Goal: Information Seeking & Learning: Learn about a topic

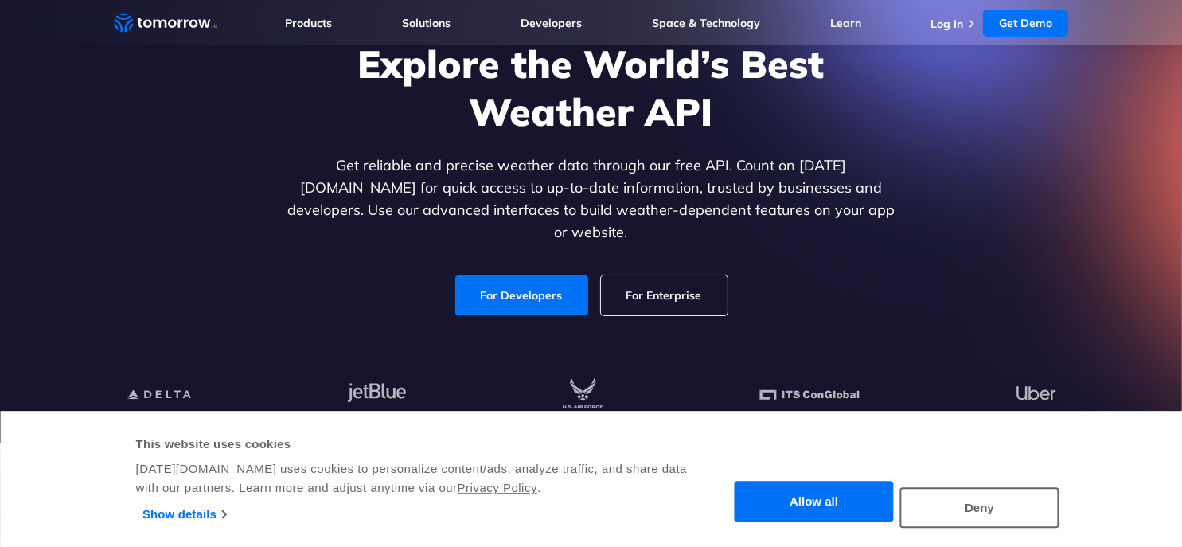
scroll to position [159, 0]
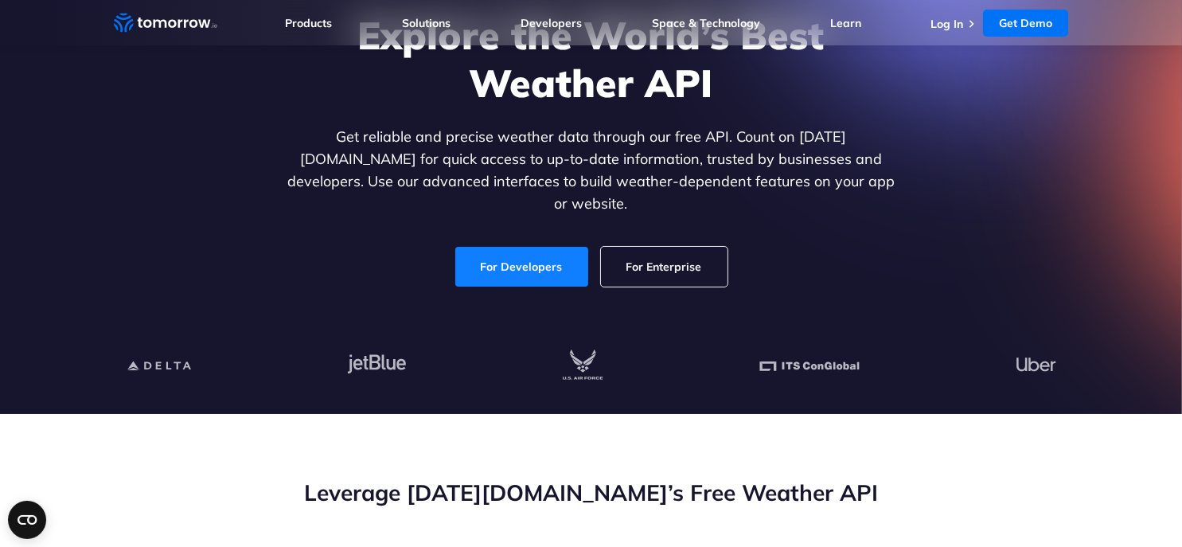
click at [501, 254] on link "For Developers" at bounding box center [521, 267] width 133 height 40
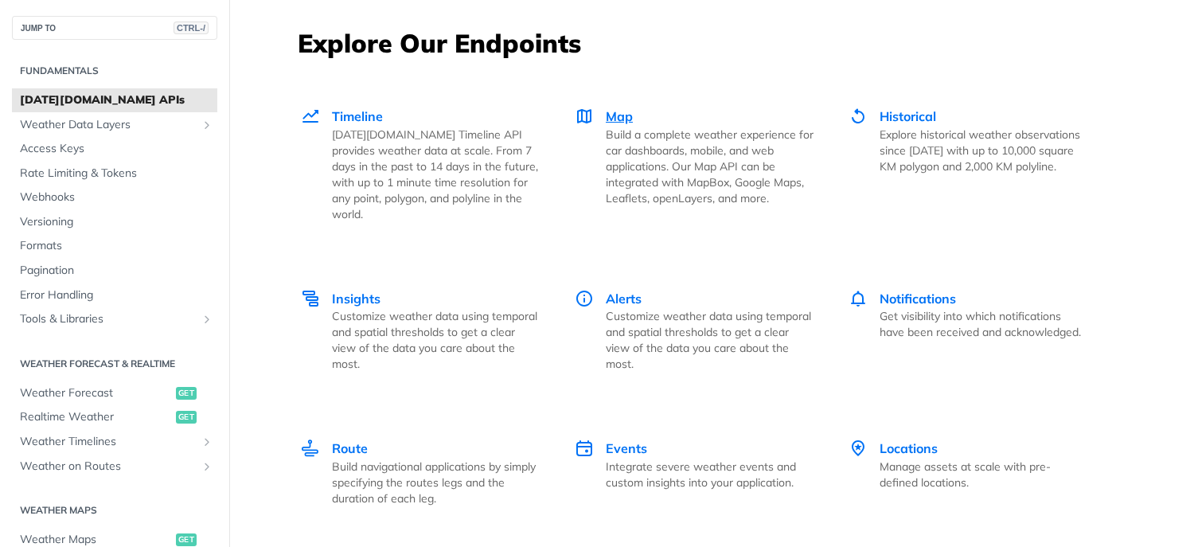
scroll to position [2229, 0]
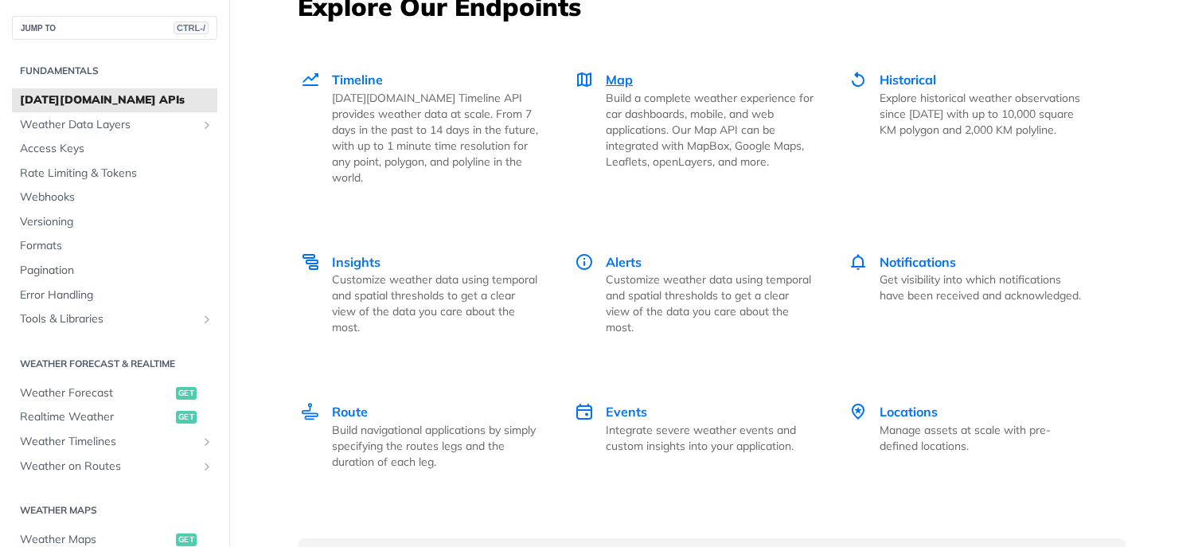
click at [610, 80] on span "Map" at bounding box center [619, 80] width 27 height 16
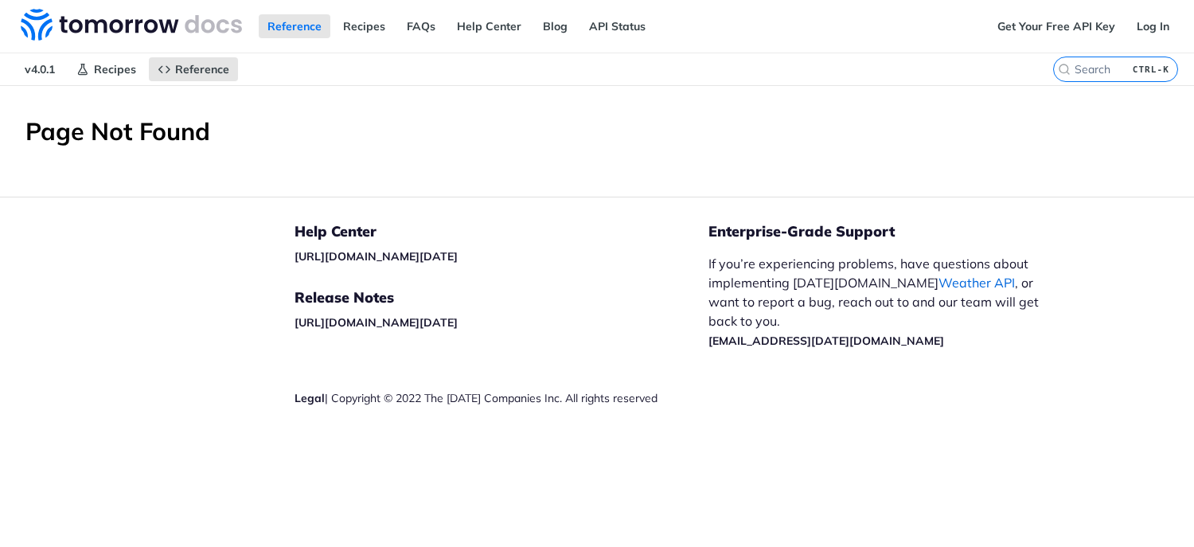
click at [939, 279] on link "Weather API" at bounding box center [977, 283] width 76 height 16
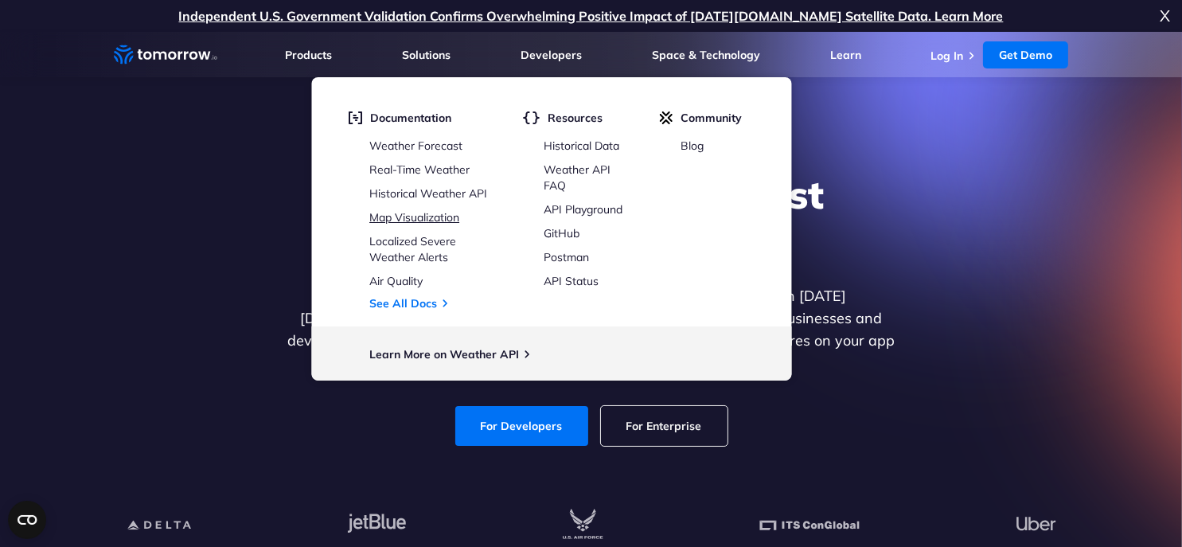
click at [418, 218] on link "Map Visualization" at bounding box center [414, 217] width 90 height 14
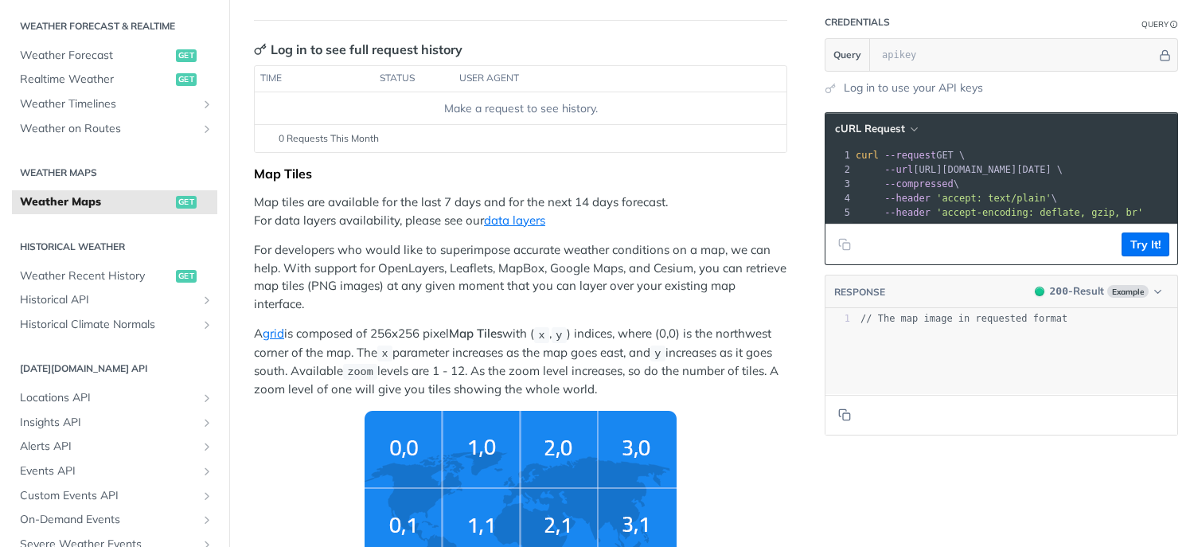
scroll to position [158, 0]
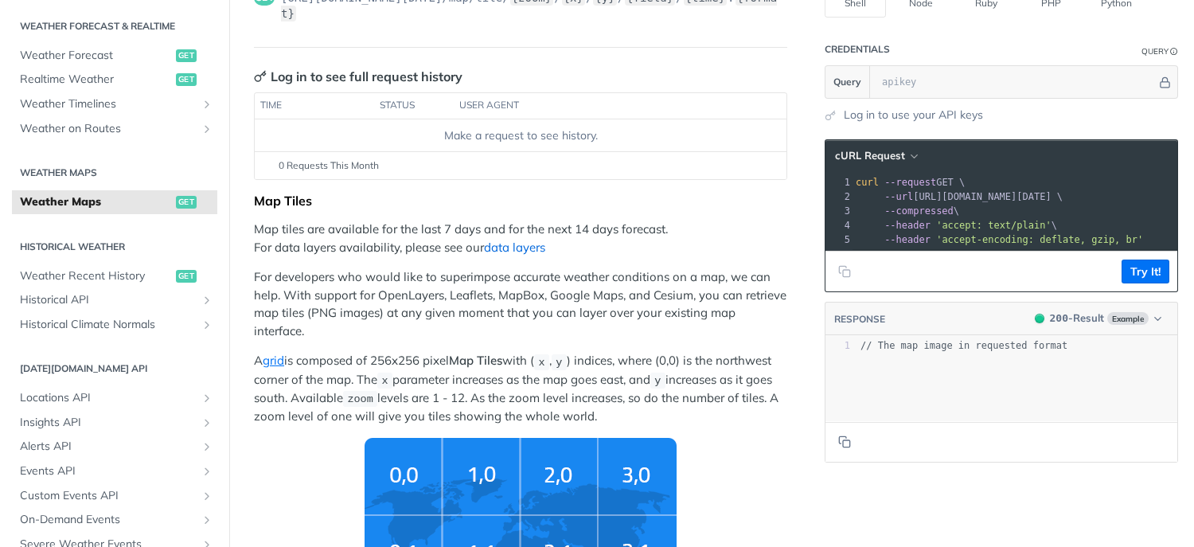
click at [513, 240] on link "data layers" at bounding box center [514, 247] width 61 height 15
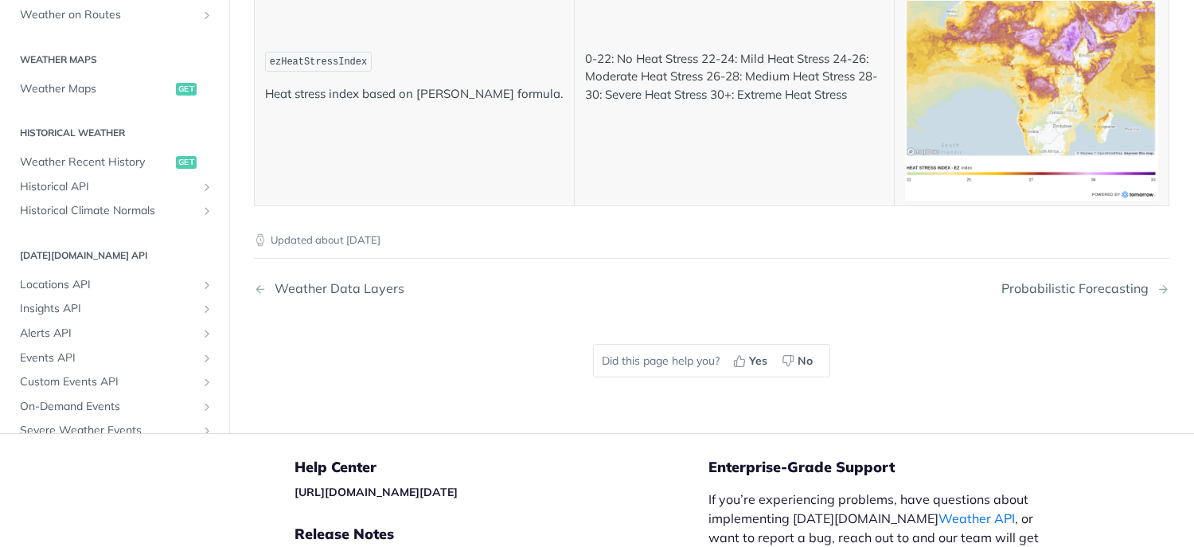
scroll to position [6051, 0]
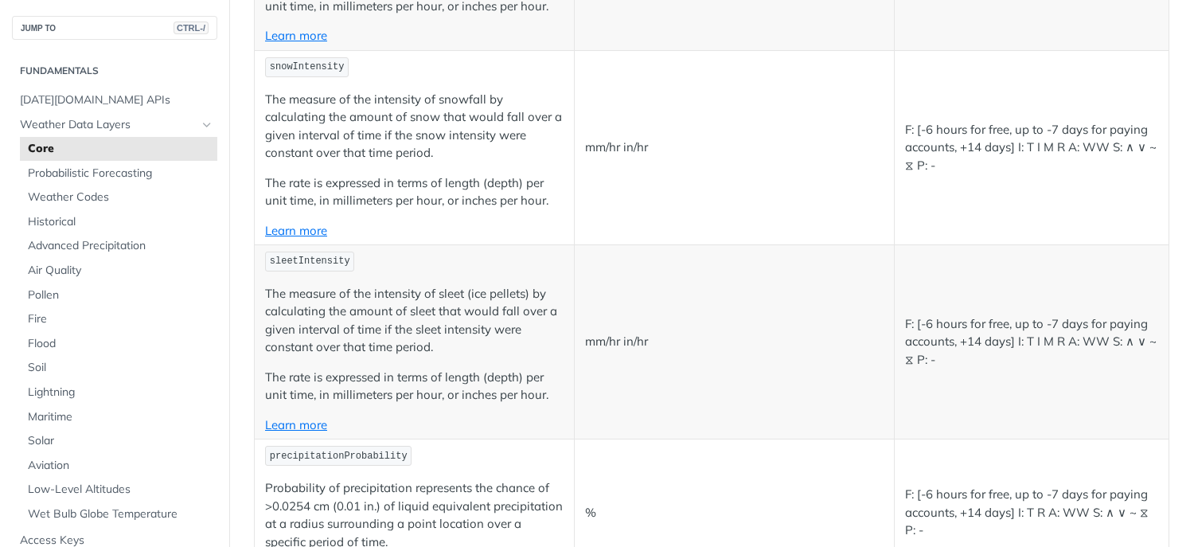
scroll to position [3123, 0]
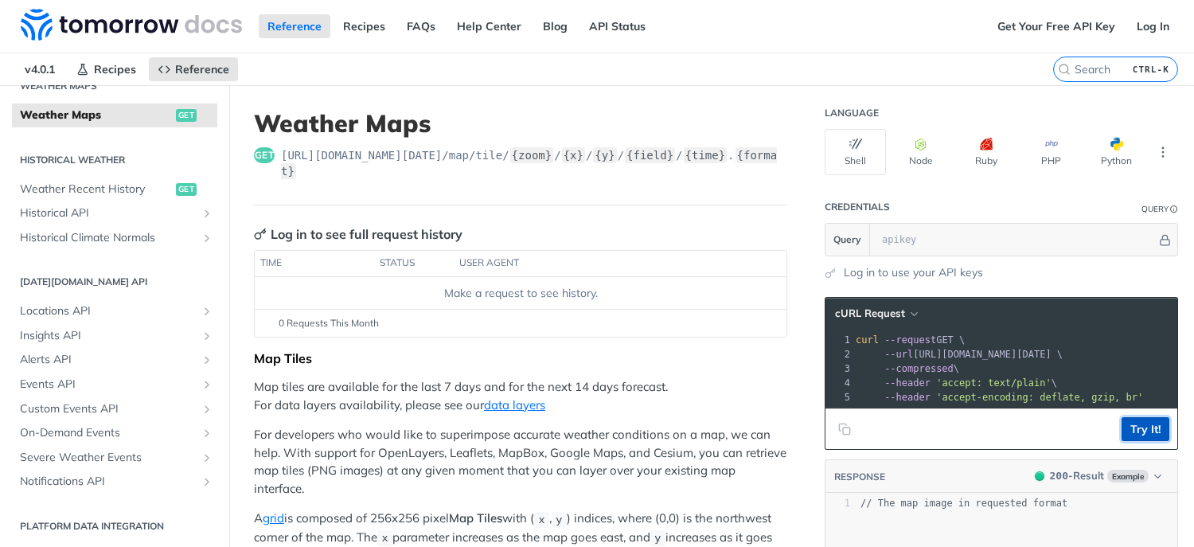
click at [1128, 436] on button "Try It!" at bounding box center [1146, 429] width 48 height 24
click at [915, 146] on icon "button" at bounding box center [921, 144] width 13 height 13
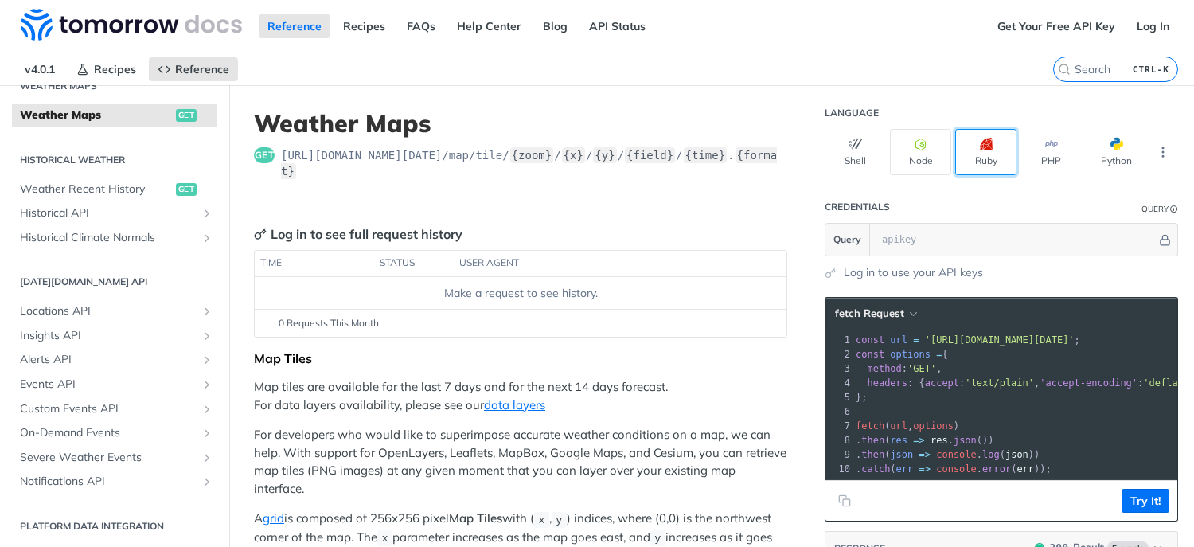
click at [980, 146] on icon "button" at bounding box center [986, 144] width 13 height 13
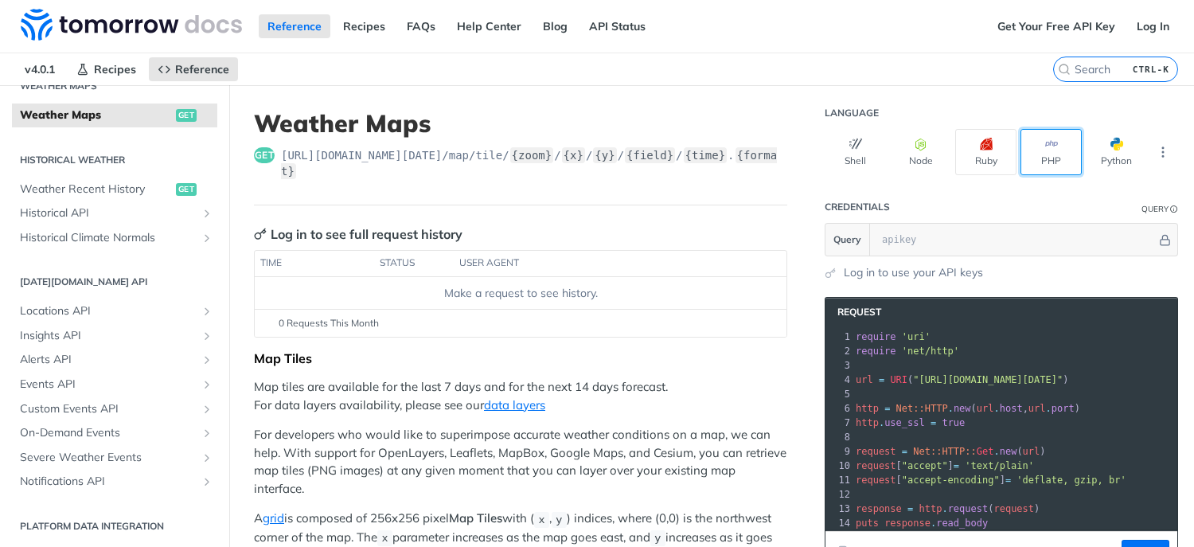
click at [1045, 144] on icon "button" at bounding box center [1051, 144] width 13 height 13
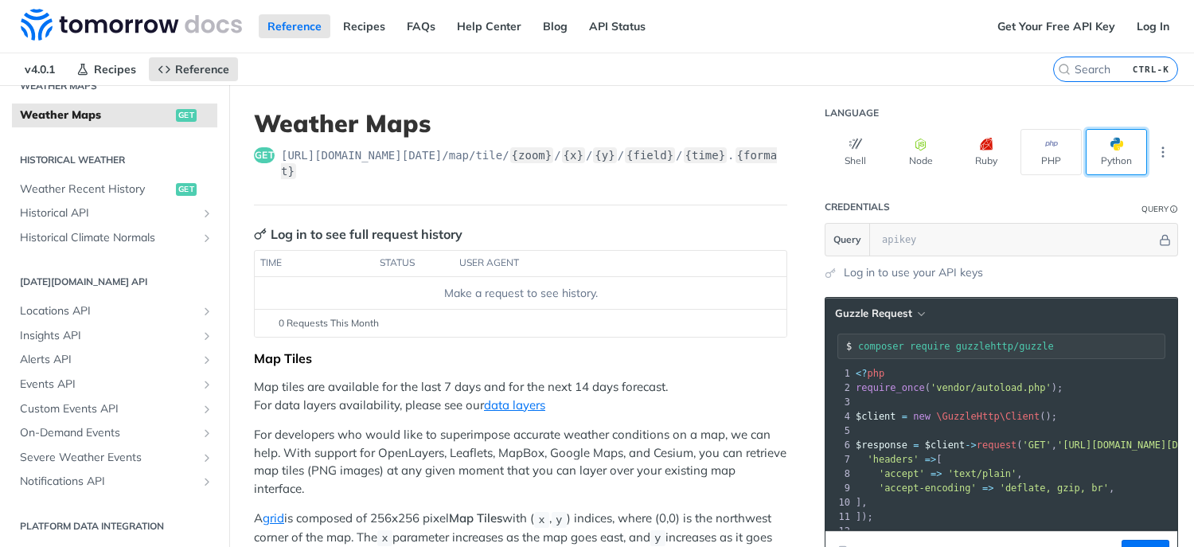
click at [1123, 146] on span "button" at bounding box center [1123, 144] width 0 height 13
type input "python -m pip install requests"
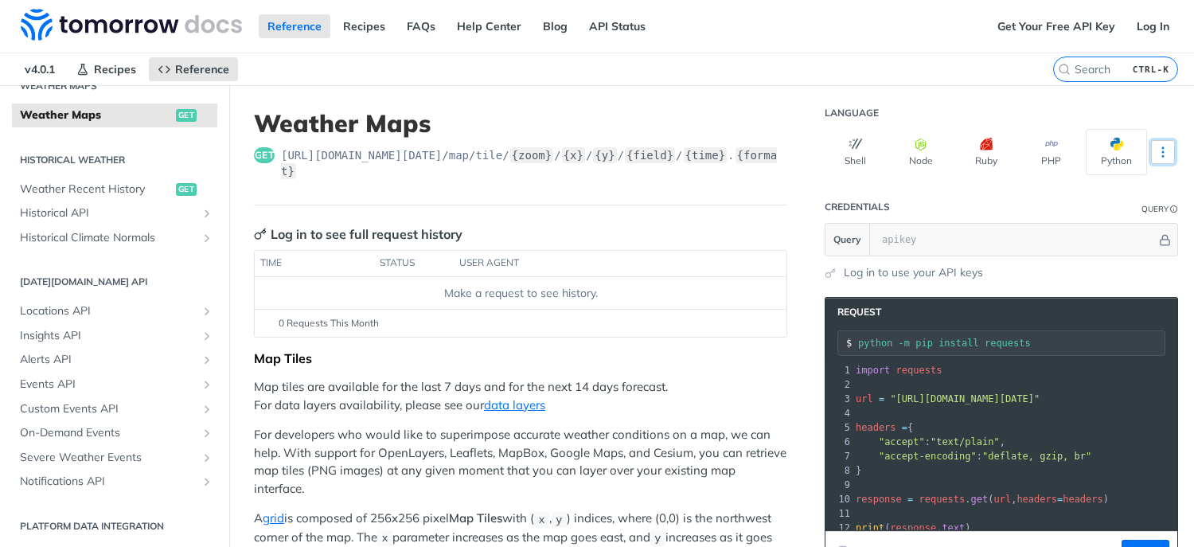
click at [1156, 150] on icon "More ellipsis" at bounding box center [1163, 152] width 14 height 14
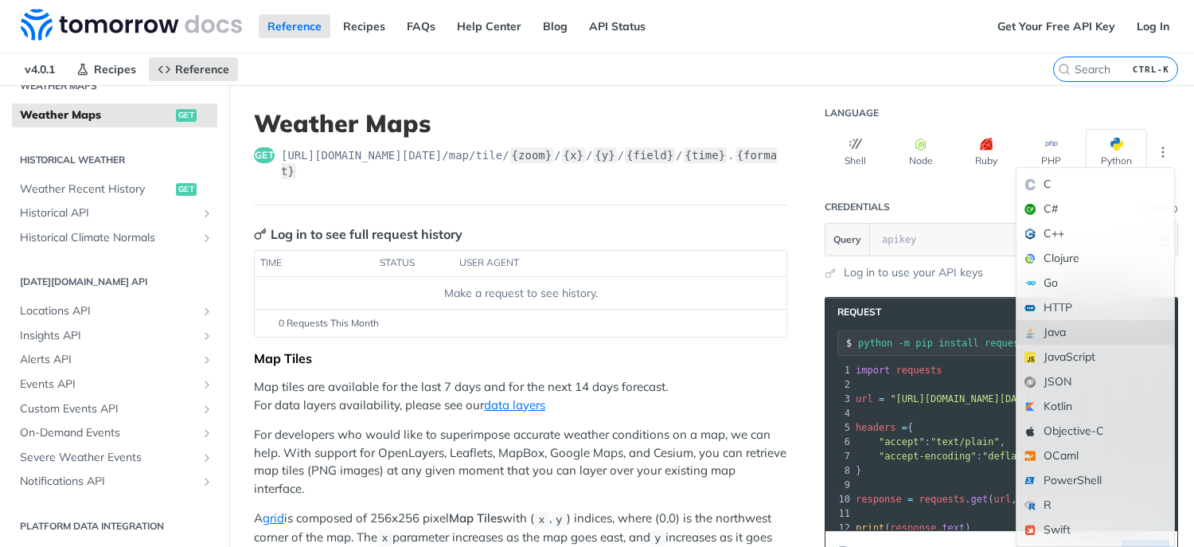
click at [1053, 335] on div "Java" at bounding box center [1096, 332] width 158 height 25
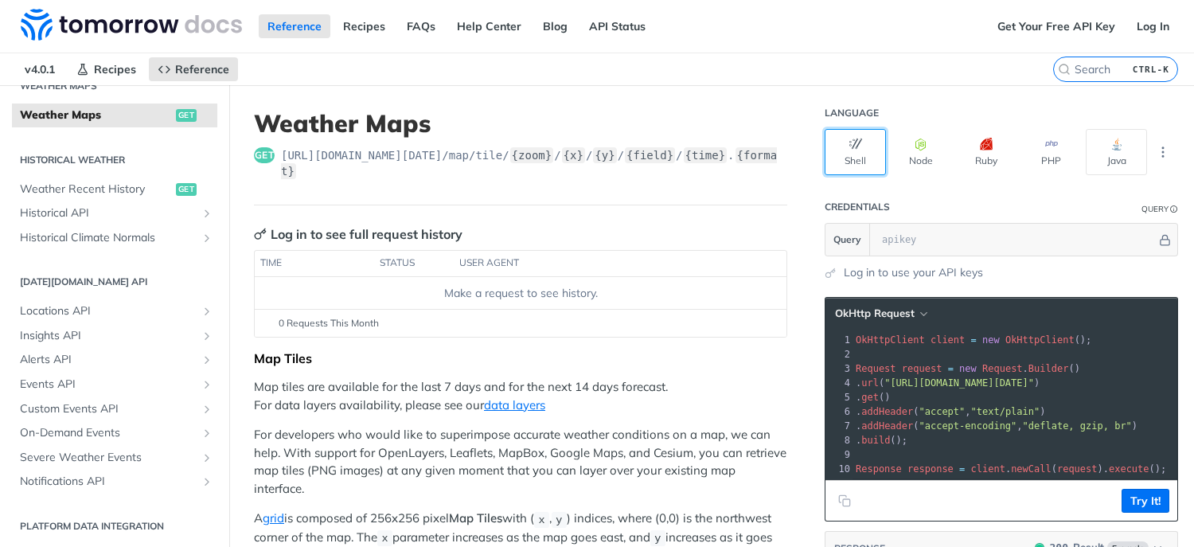
click at [847, 156] on button "Shell" at bounding box center [855, 152] width 61 height 46
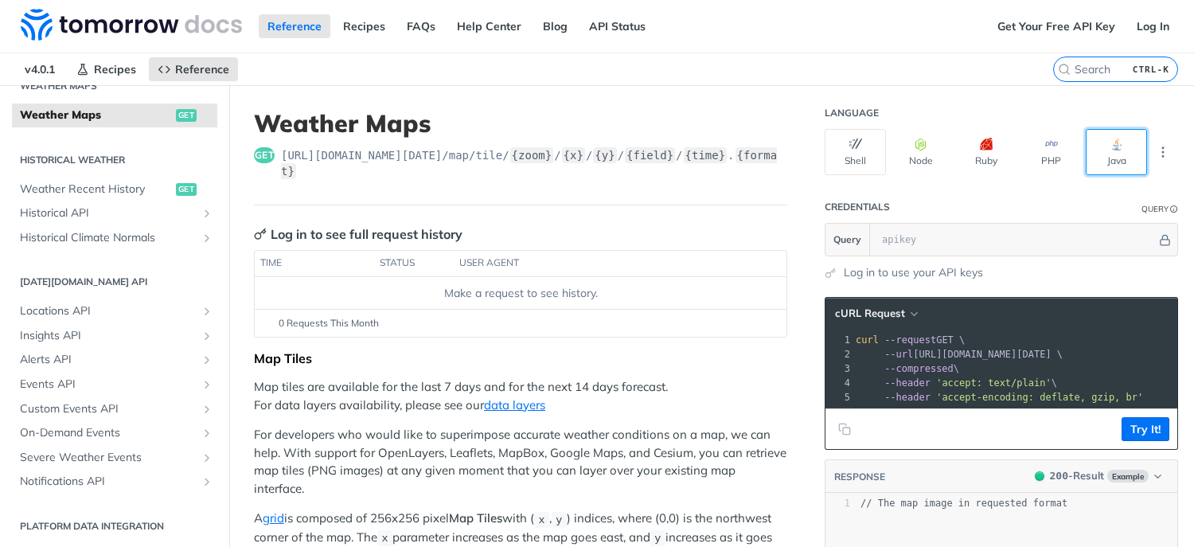
click at [1112, 154] on button "Java" at bounding box center [1116, 152] width 61 height 46
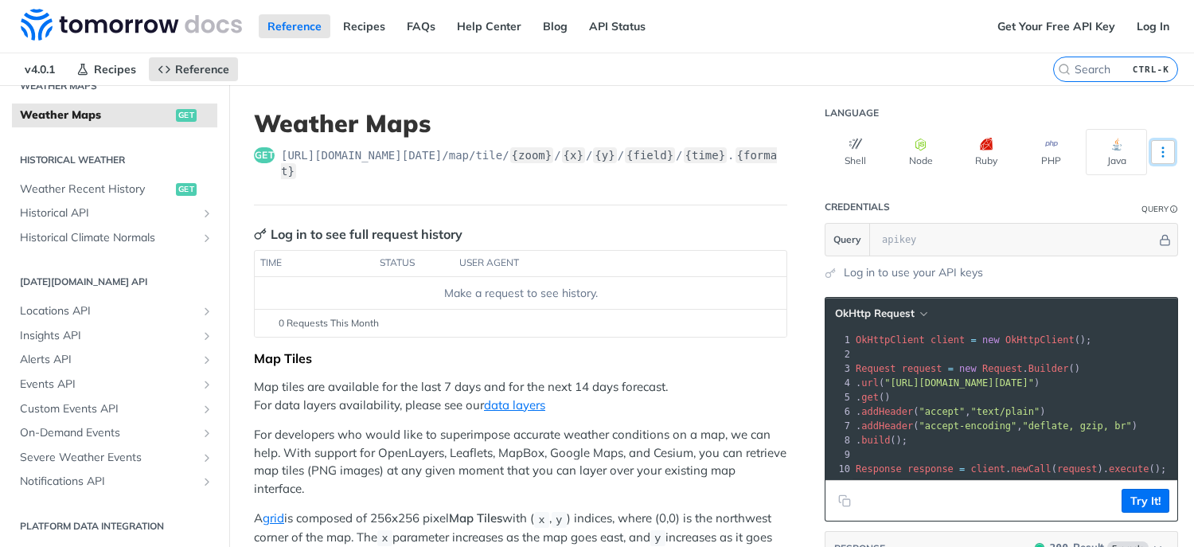
click at [1156, 154] on icon "More ellipsis" at bounding box center [1163, 152] width 14 height 14
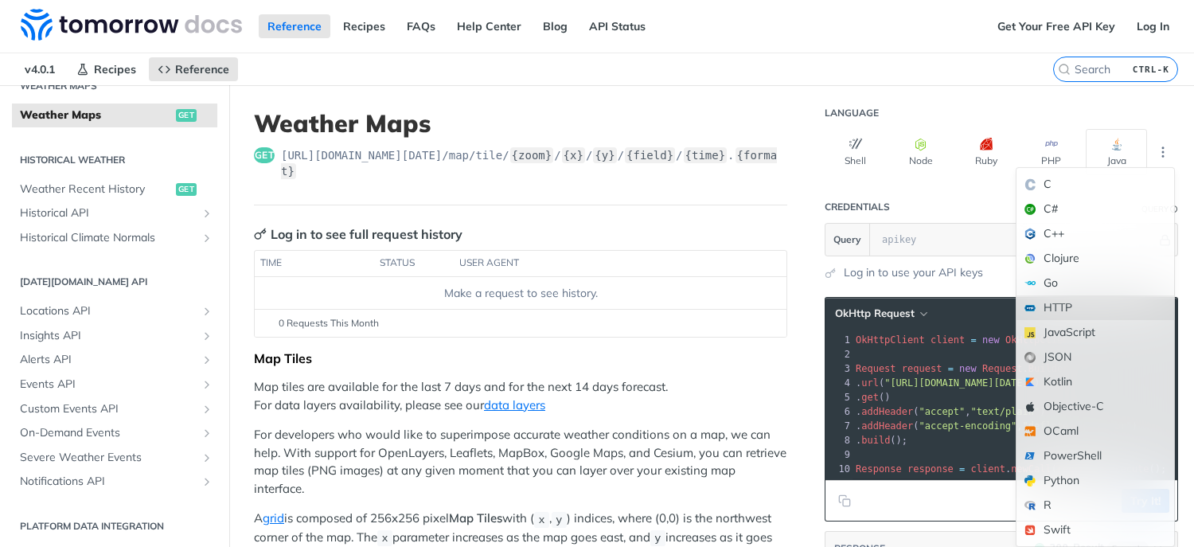
click at [1043, 301] on div "HTTP" at bounding box center [1096, 307] width 158 height 25
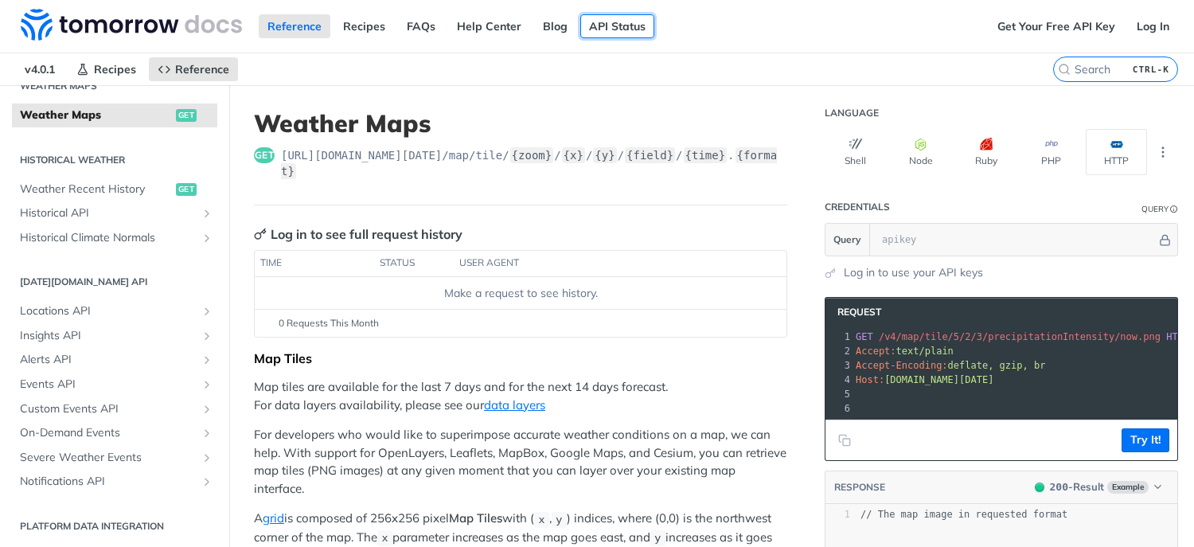
click at [598, 25] on link "API Status" at bounding box center [617, 26] width 74 height 24
click at [1099, 68] on input "CTRL-K" at bounding box center [1096, 69] width 162 height 14
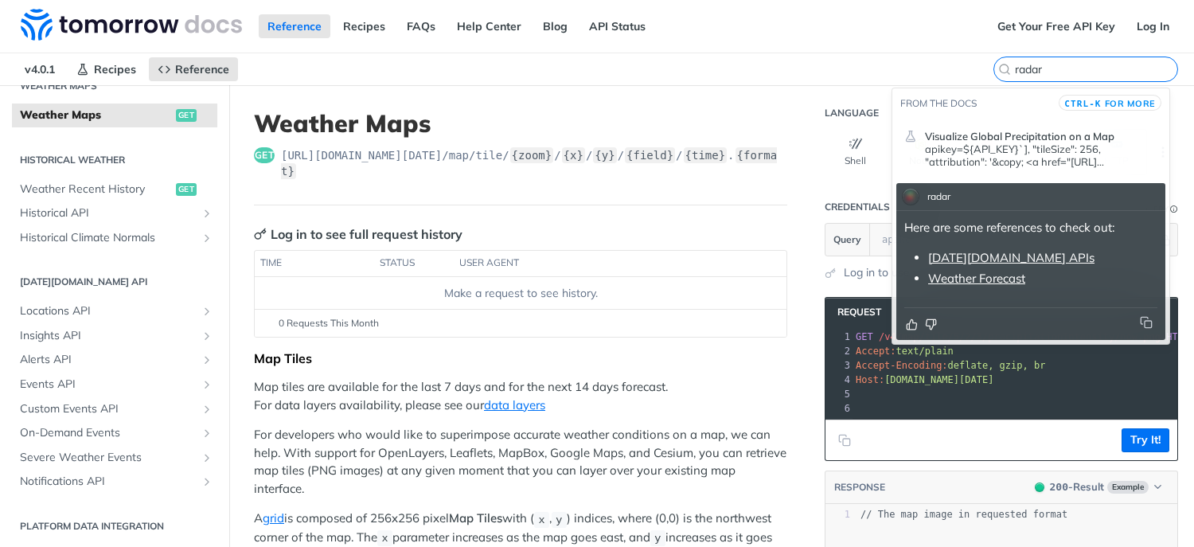
type input "radar"
click at [972, 257] on link "[DATE][DOMAIN_NAME] APIs" at bounding box center [1011, 257] width 166 height 15
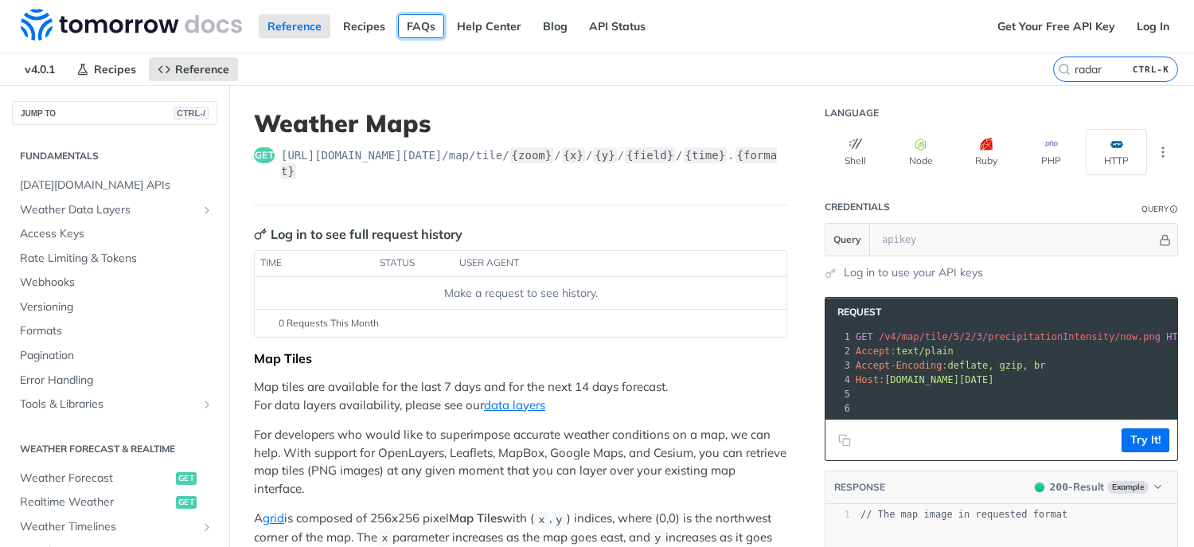
click at [421, 25] on link "FAQs" at bounding box center [421, 26] width 46 height 24
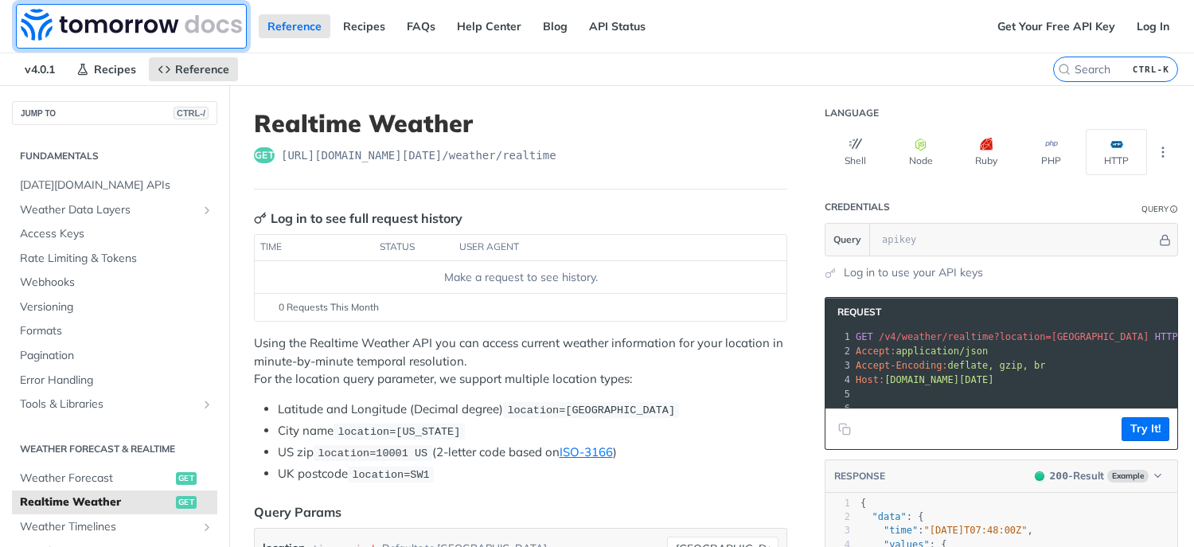
click at [141, 23] on img at bounding box center [131, 25] width 221 height 32
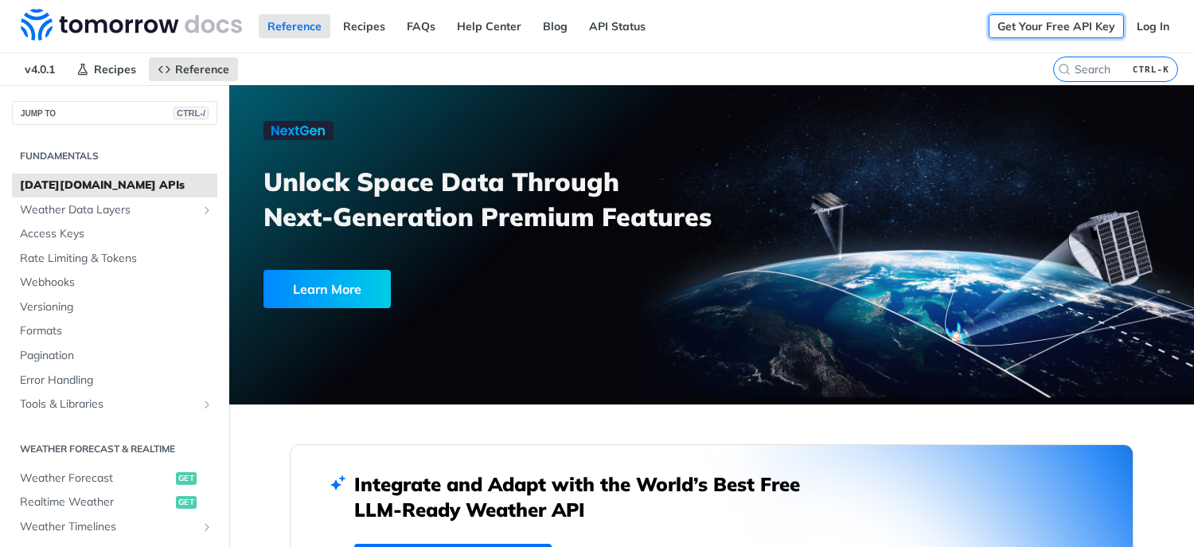
click at [1016, 27] on link "Get Your Free API Key" at bounding box center [1056, 26] width 135 height 24
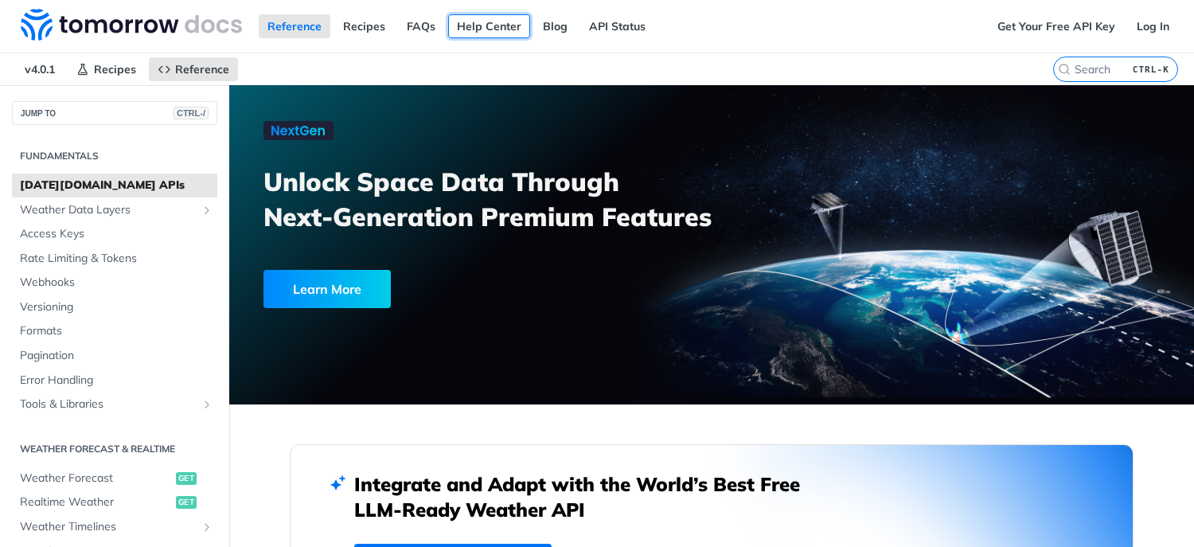
click at [477, 27] on link "Help Center" at bounding box center [489, 26] width 82 height 24
